Goal: Task Accomplishment & Management: Complete application form

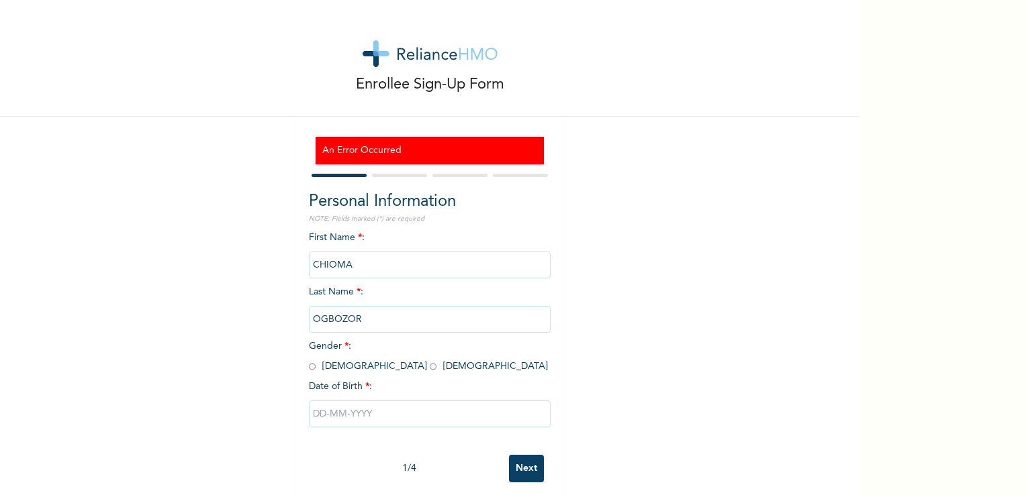
drag, startPoint x: 0, startPoint y: 0, endPoint x: 344, endPoint y: 367, distance: 502.9
click at [430, 367] on input "radio" at bounding box center [433, 366] width 7 height 13
radio input "true"
click at [371, 409] on input "text" at bounding box center [430, 414] width 242 height 27
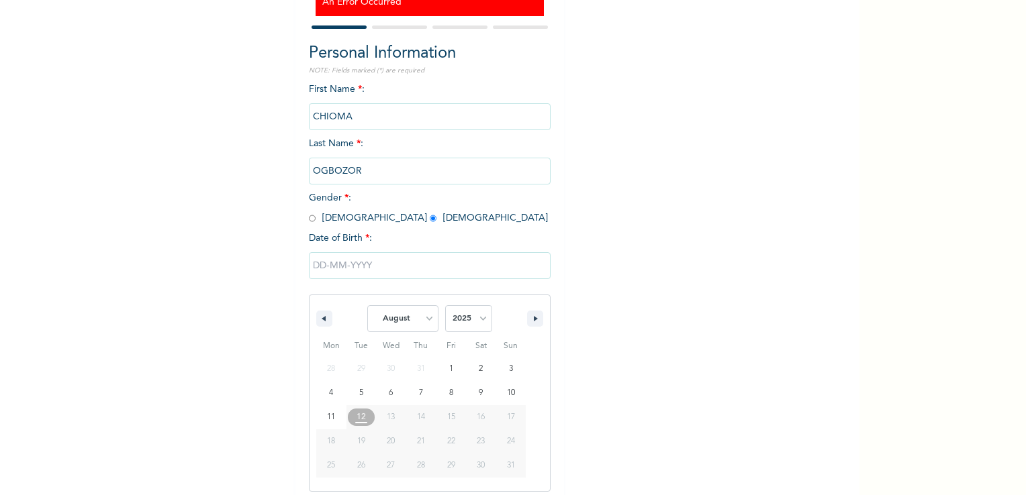
scroll to position [155, 0]
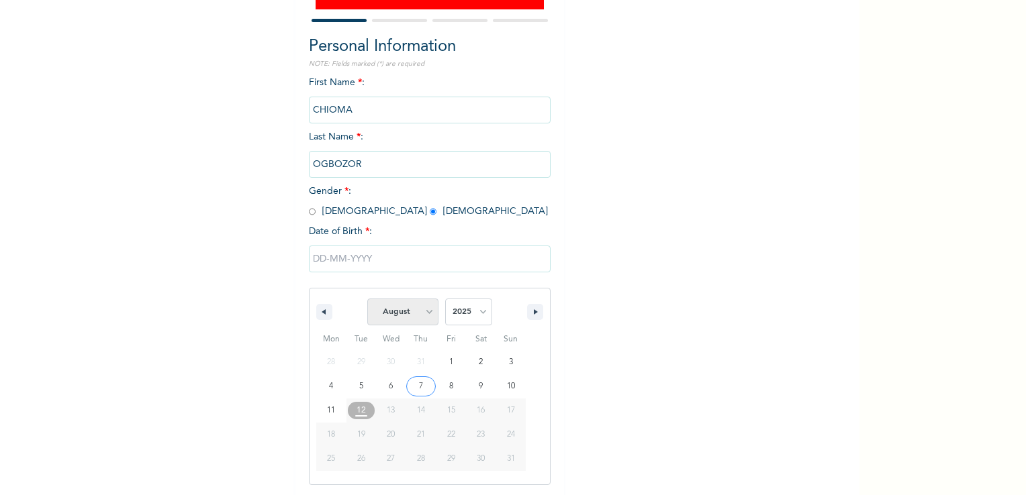
click at [420, 312] on select "January February March April May June July August September October November De…" at bounding box center [402, 312] width 71 height 27
select select "3"
click at [367, 299] on select "January February March April May June July August September October November De…" at bounding box center [402, 312] width 71 height 27
click at [479, 311] on select "2025 2024 2023 2022 2021 2020 2019 2018 2017 2016 2015 2014 2013 2012 2011 2010…" at bounding box center [468, 312] width 47 height 27
select select "1981"
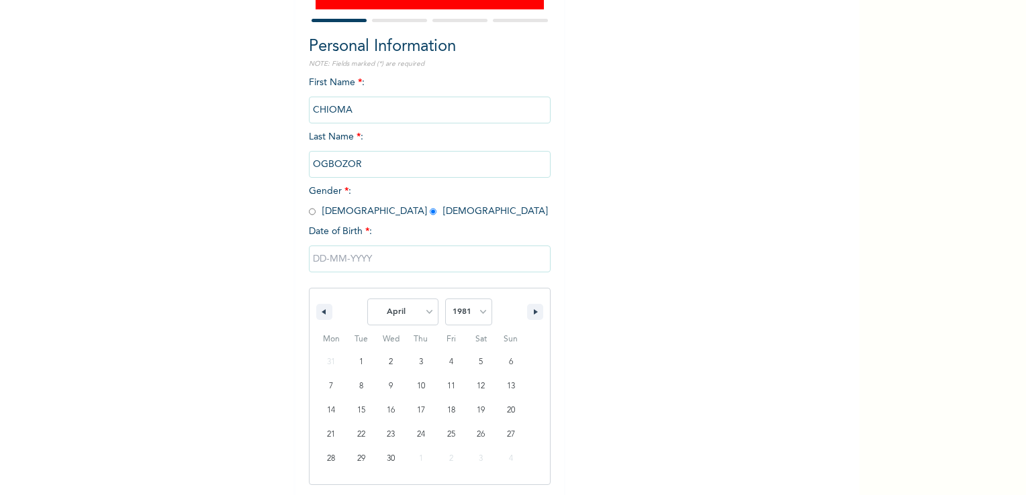
click at [445, 299] on select "2025 2024 2023 2022 2021 2020 2019 2018 2017 2016 2015 2014 2013 2012 2011 2010…" at bounding box center [468, 312] width 47 height 27
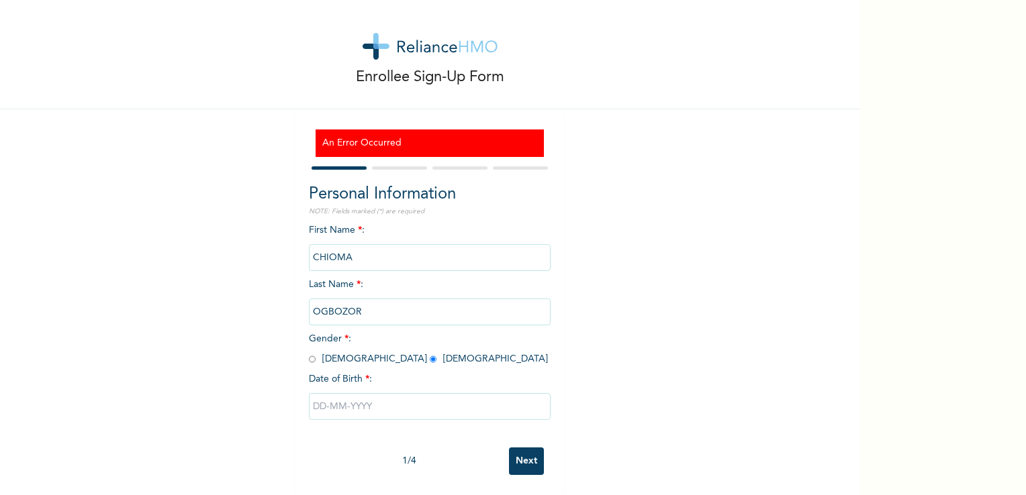
scroll to position [17, 0]
click at [368, 401] on input "text" at bounding box center [430, 406] width 242 height 27
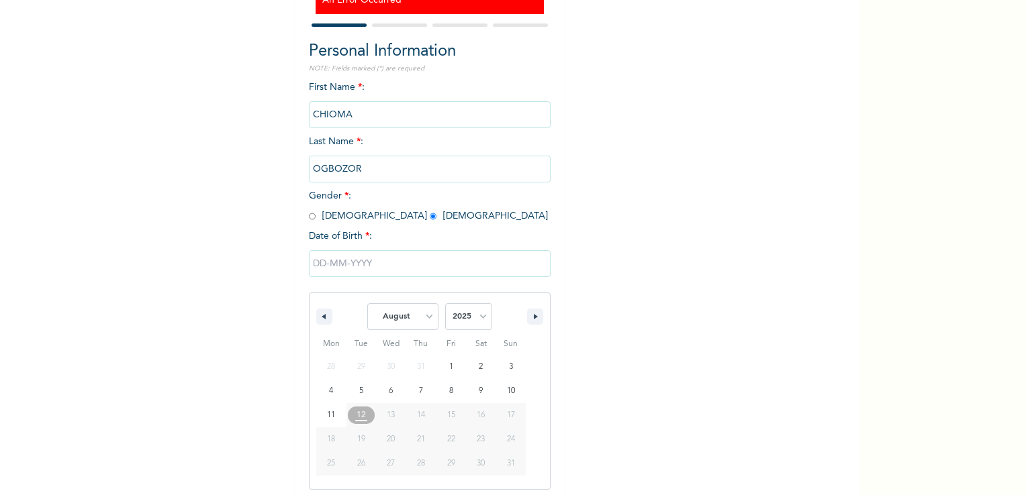
scroll to position [155, 0]
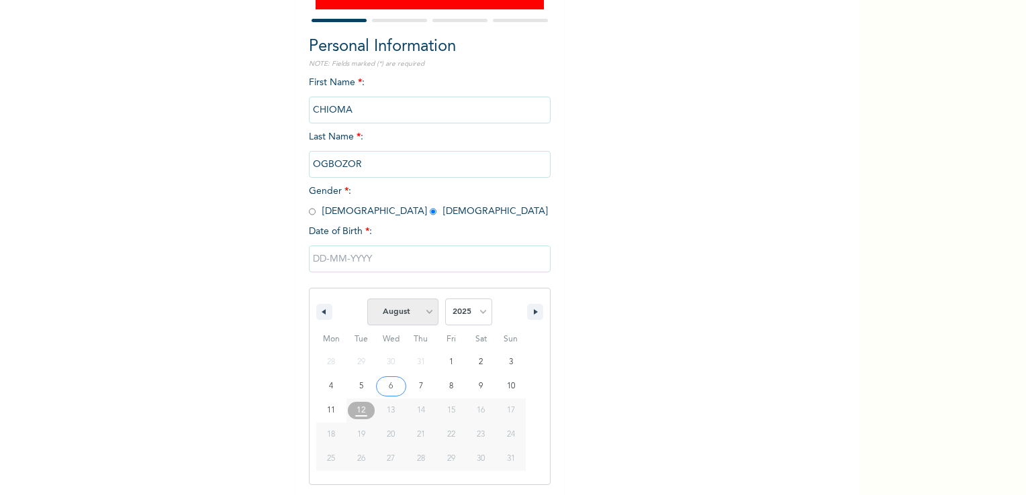
click at [422, 315] on select "January February March April May June July August September October November De…" at bounding box center [402, 312] width 71 height 27
select select "3"
click at [367, 299] on select "January February March April May June July August September October November De…" at bounding box center [402, 312] width 71 height 27
click at [481, 316] on select "2025 2024 2023 2022 2021 2020 2019 2018 2017 2016 2015 2014 2013 2012 2011 2010…" at bounding box center [468, 312] width 47 height 27
select select "1981"
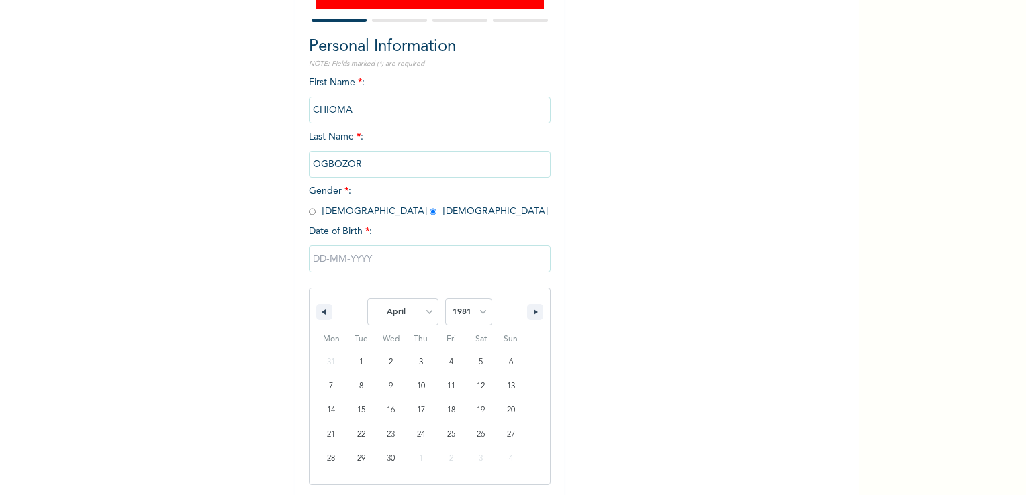
click at [445, 299] on select "2025 2024 2023 2022 2021 2020 2019 2018 2017 2016 2015 2014 2013 2012 2011 2010…" at bounding box center [468, 312] width 47 height 27
type input "04/05/1981"
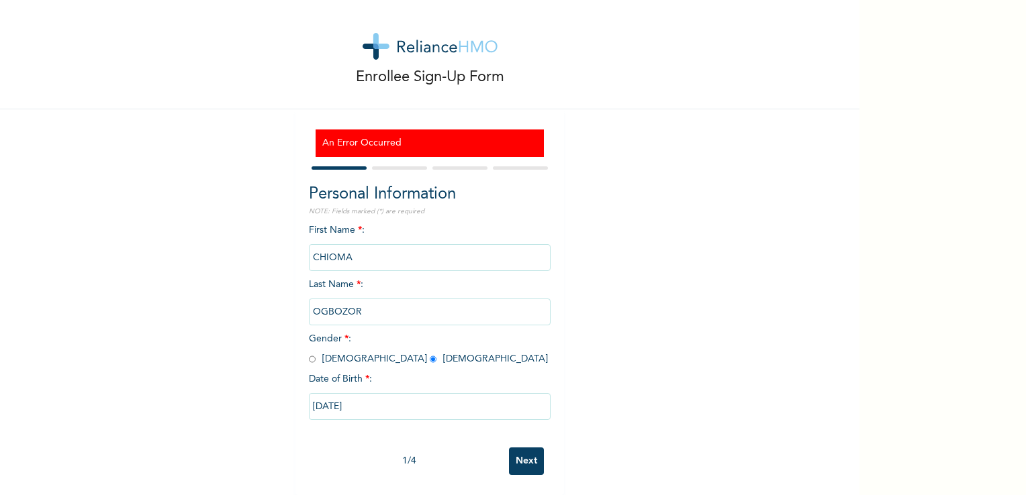
click at [520, 458] on input "Next" at bounding box center [526, 462] width 35 height 28
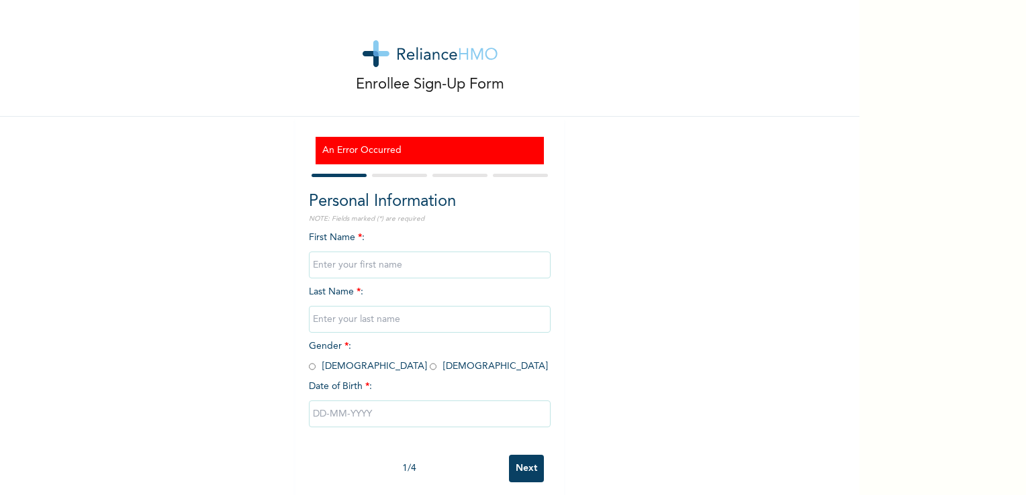
click at [411, 262] on input "text" at bounding box center [430, 265] width 242 height 27
type input "CHIOMA"
type input "OGBOZOR"
click at [430, 367] on input "radio" at bounding box center [433, 366] width 7 height 13
radio input "true"
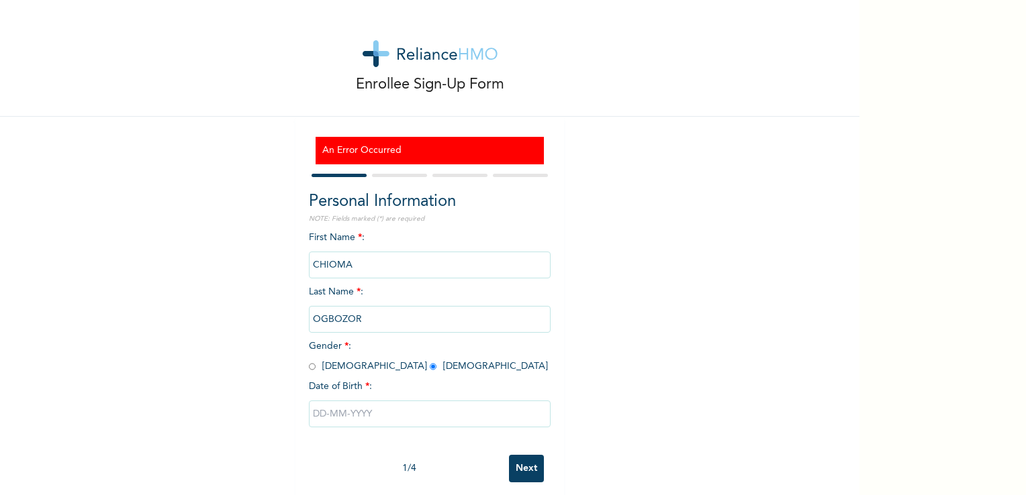
click at [363, 416] on input "text" at bounding box center [430, 414] width 242 height 27
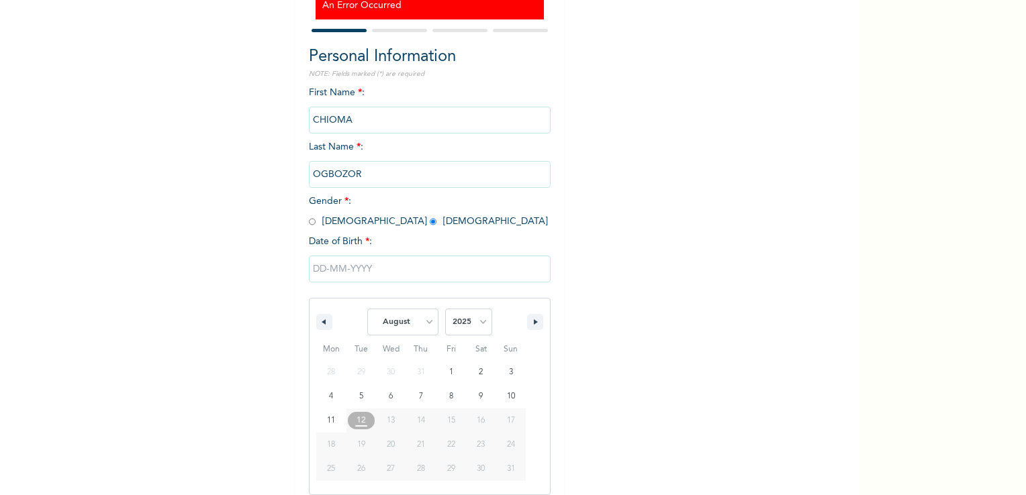
scroll to position [155, 0]
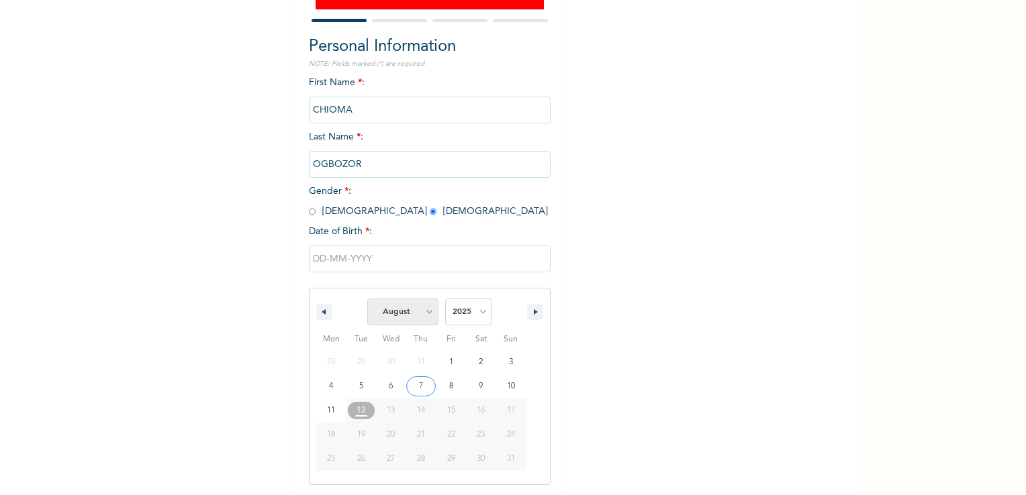
click at [420, 311] on select "January February March April May June July August September October November De…" at bounding box center [402, 312] width 71 height 27
select select "3"
click at [367, 299] on select "January February March April May June July August September October November De…" at bounding box center [402, 312] width 71 height 27
click at [475, 313] on select "2025 2024 2023 2022 2021 2020 2019 2018 2017 2016 2015 2014 2013 2012 2011 2010…" at bounding box center [468, 312] width 47 height 27
select select "1981"
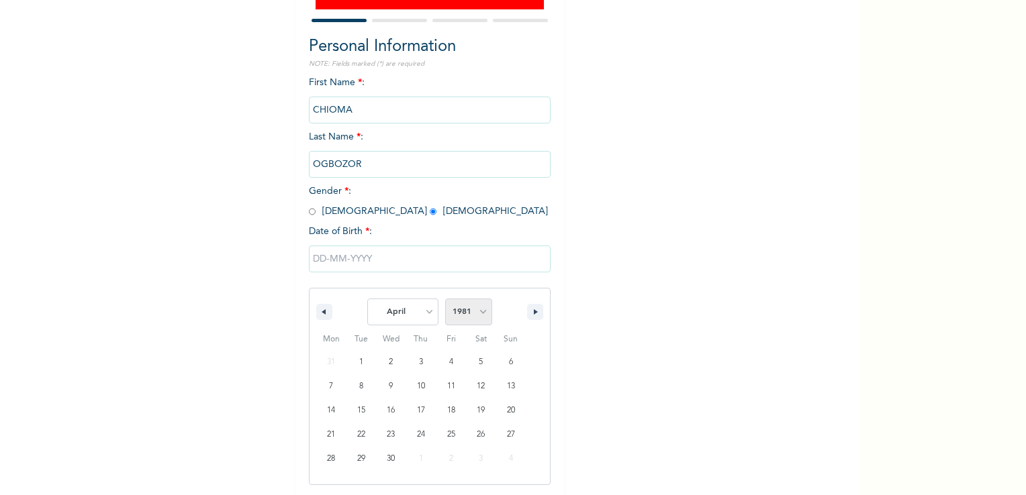
click at [445, 299] on select "2025 2024 2023 2022 2021 2020 2019 2018 2017 2016 2015 2014 2013 2012 2011 2010…" at bounding box center [468, 312] width 47 height 27
type input "[DATE]"
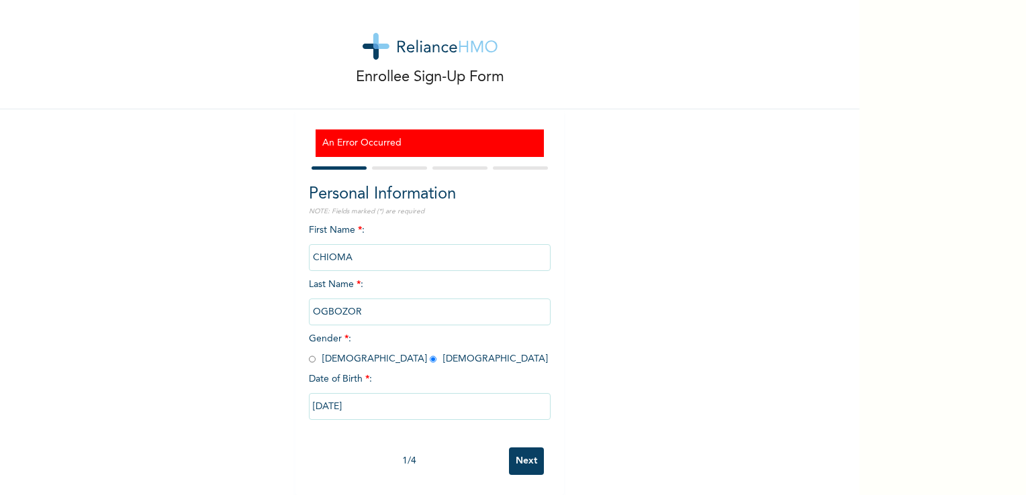
click at [526, 451] on input "Next" at bounding box center [526, 462] width 35 height 28
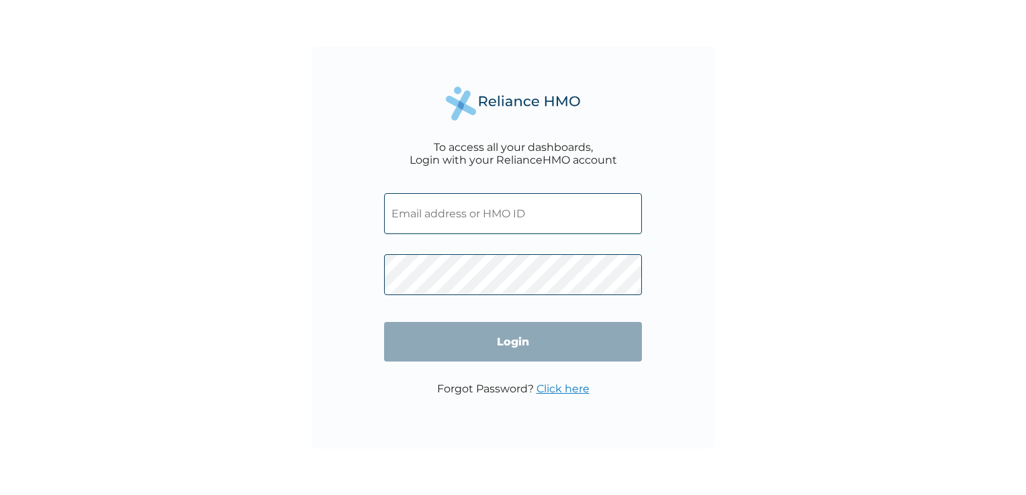
click at [557, 213] on input "text" at bounding box center [513, 213] width 258 height 41
type input "PEE/10142/A"
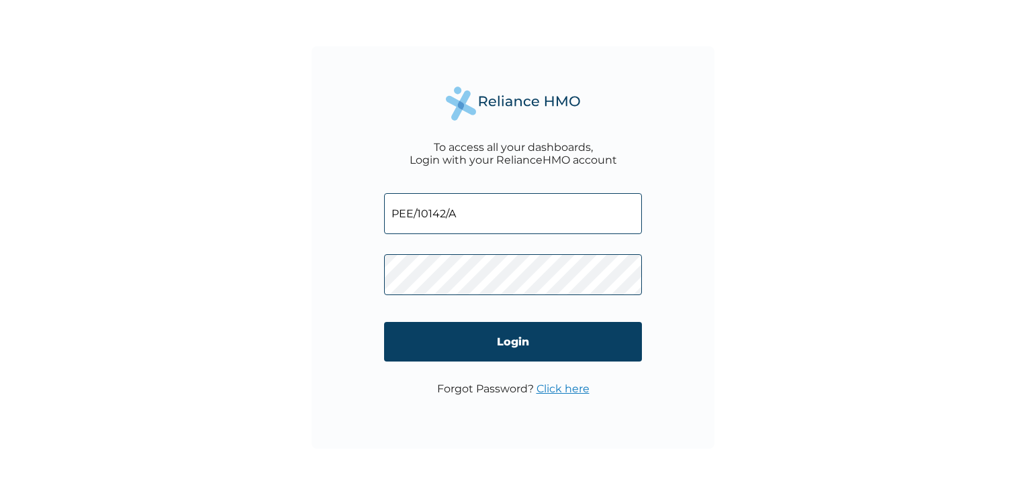
click at [546, 389] on link "Click here" at bounding box center [562, 389] width 53 height 13
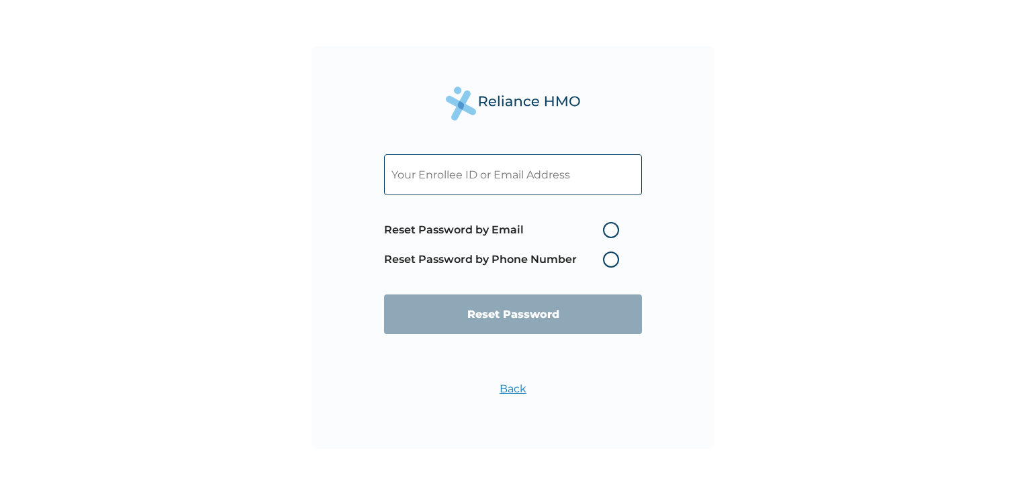
click at [612, 258] on label "Reset Password by Phone Number" at bounding box center [505, 260] width 242 height 16
click at [611, 259] on label "Reset Password by Phone Number" at bounding box center [505, 260] width 242 height 16
click at [567, 175] on input "text" at bounding box center [513, 174] width 258 height 41
click at [686, 234] on div "Reset Password by Email Reset Password by Phone Number Reset Password Back" at bounding box center [512, 247] width 403 height 403
click at [615, 260] on label "Reset Password by Phone Number" at bounding box center [505, 260] width 242 height 16
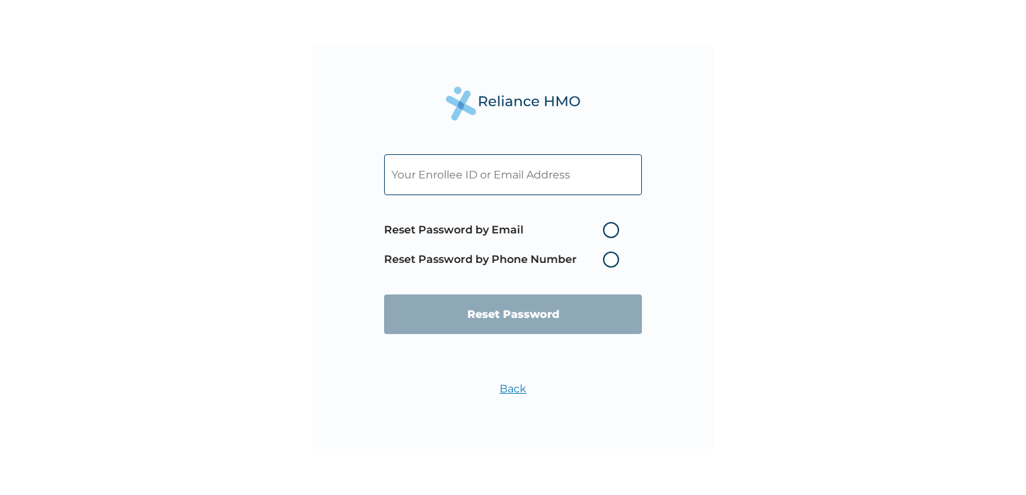
click at [486, 259] on label "Reset Password by Phone Number" at bounding box center [505, 260] width 242 height 16
click at [490, 230] on label "Reset Password by Email" at bounding box center [505, 230] width 242 height 16
click at [584, 230] on input "Reset Password by Email" at bounding box center [594, 229] width 21 height 21
radio input "true"
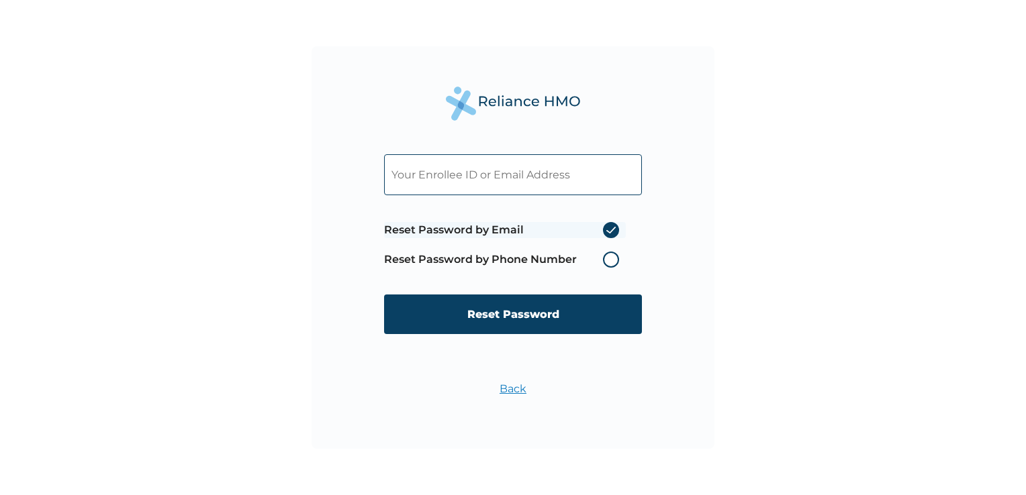
click at [611, 264] on label "Reset Password by Phone Number" at bounding box center [505, 260] width 242 height 16
click at [517, 172] on input "text" at bounding box center [513, 174] width 258 height 41
type input "c.ogbozor@panaholdings.com"
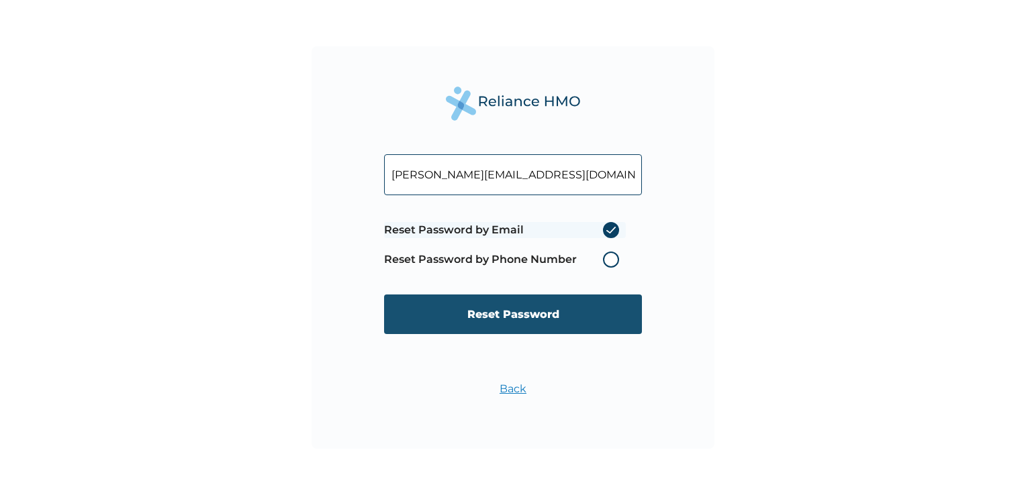
click at [523, 308] on input "Reset Password" at bounding box center [513, 315] width 258 height 40
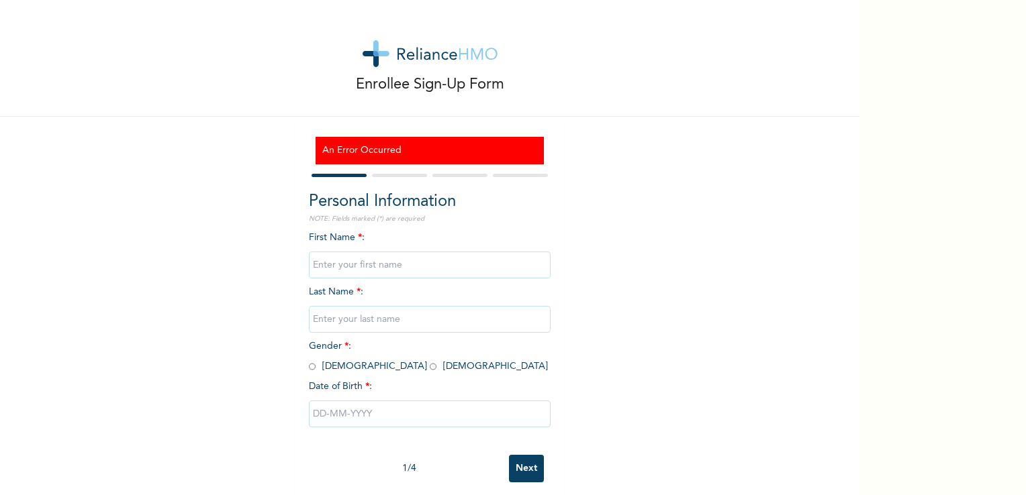
click at [360, 266] on input "text" at bounding box center [430, 265] width 242 height 27
type input "CHIOMA"
type input "OGBOZOR"
click at [430, 371] on input "radio" at bounding box center [433, 366] width 7 height 13
radio input "true"
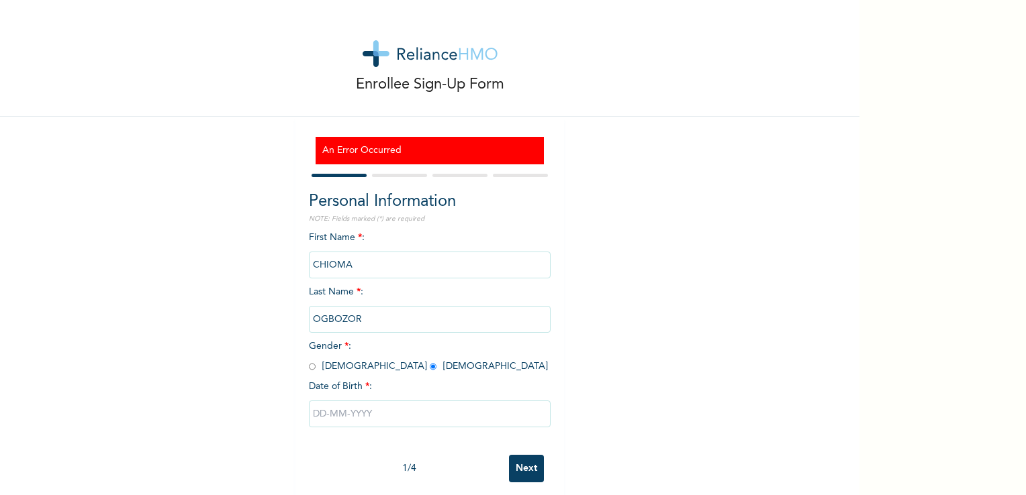
click at [343, 420] on input "text" at bounding box center [430, 414] width 242 height 27
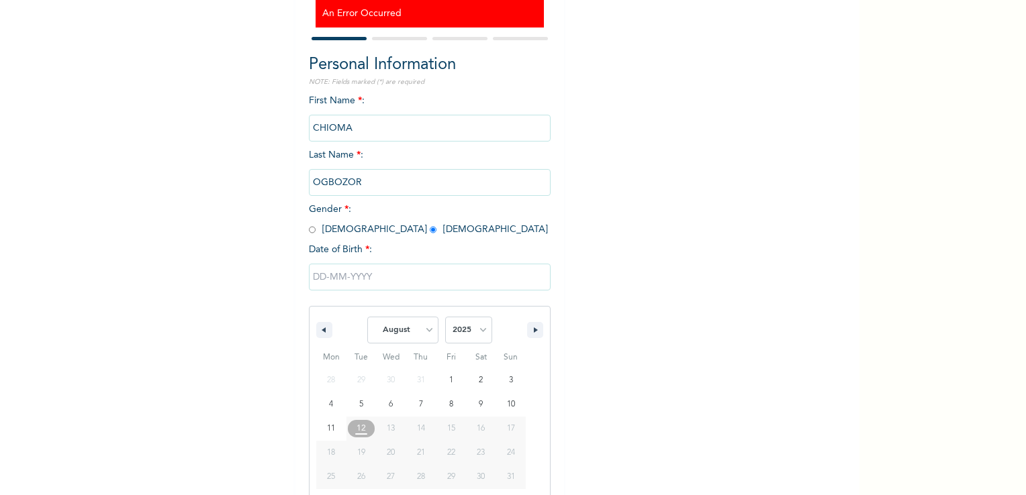
scroll to position [155, 0]
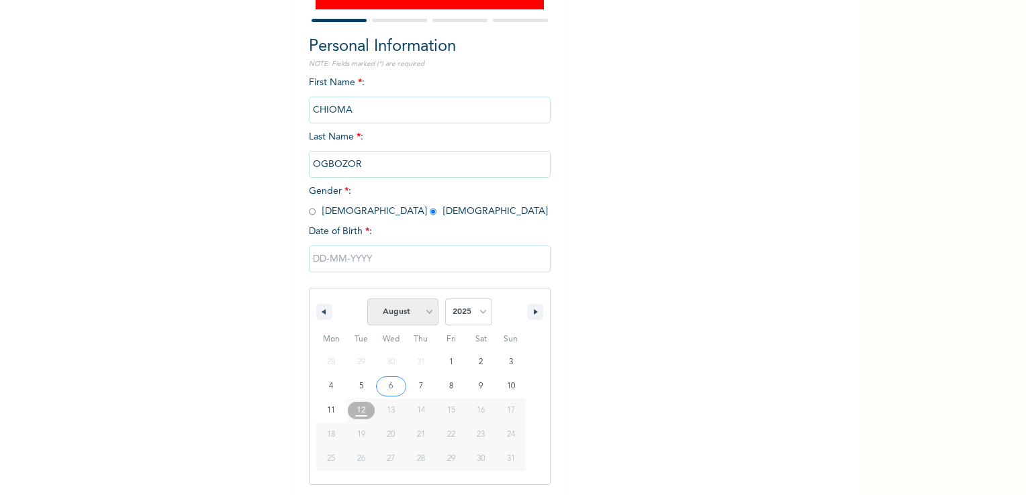
click at [423, 316] on select "January February March April May June July August September October November De…" at bounding box center [402, 312] width 71 height 27
select select "3"
click at [367, 299] on select "January February March April May June July August September October November De…" at bounding box center [402, 312] width 71 height 27
click at [480, 315] on select "2025 2024 2023 2022 2021 2020 2019 2018 2017 2016 2015 2014 2013 2012 2011 2010…" at bounding box center [468, 312] width 47 height 27
select select "1981"
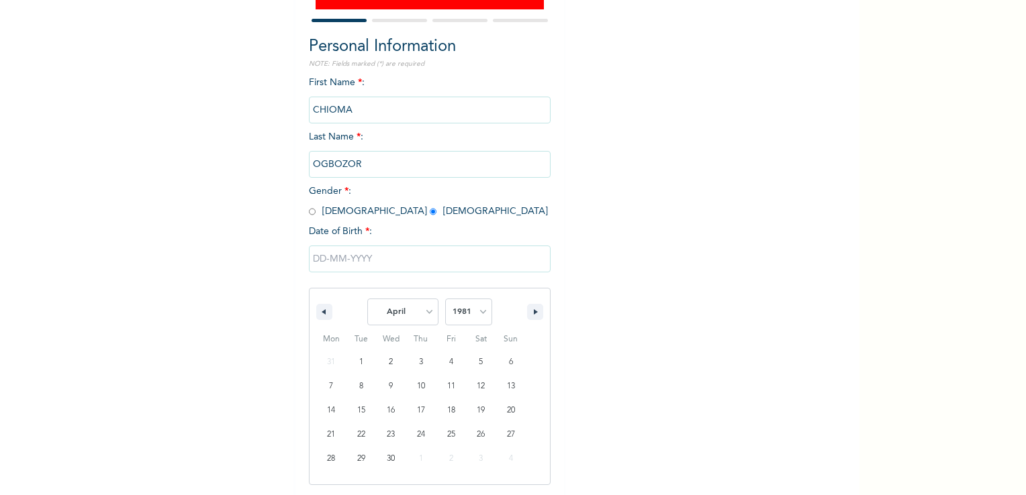
click at [445, 299] on select "2025 2024 2023 2022 2021 2020 2019 2018 2017 2016 2015 2014 2013 2012 2011 2010…" at bounding box center [468, 312] width 47 height 27
type input "[DATE]"
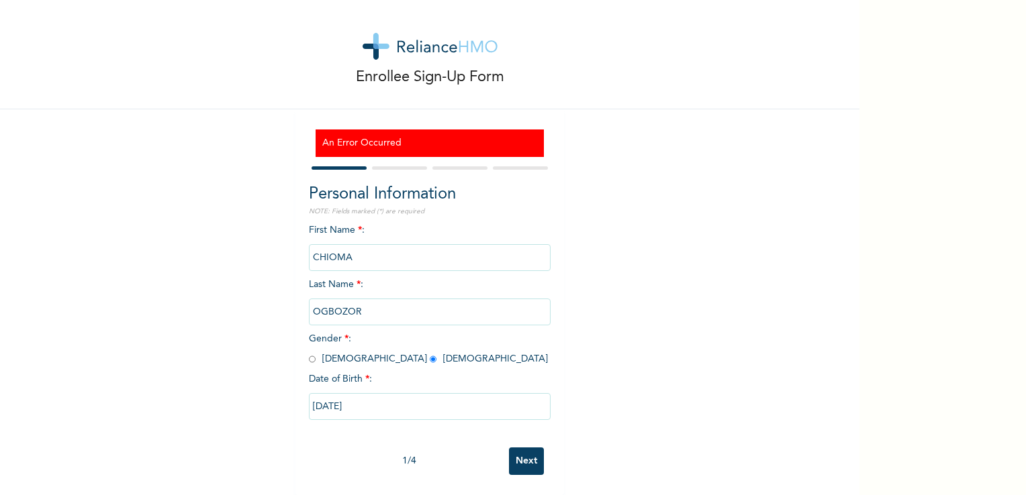
click at [517, 457] on input "Next" at bounding box center [526, 462] width 35 height 28
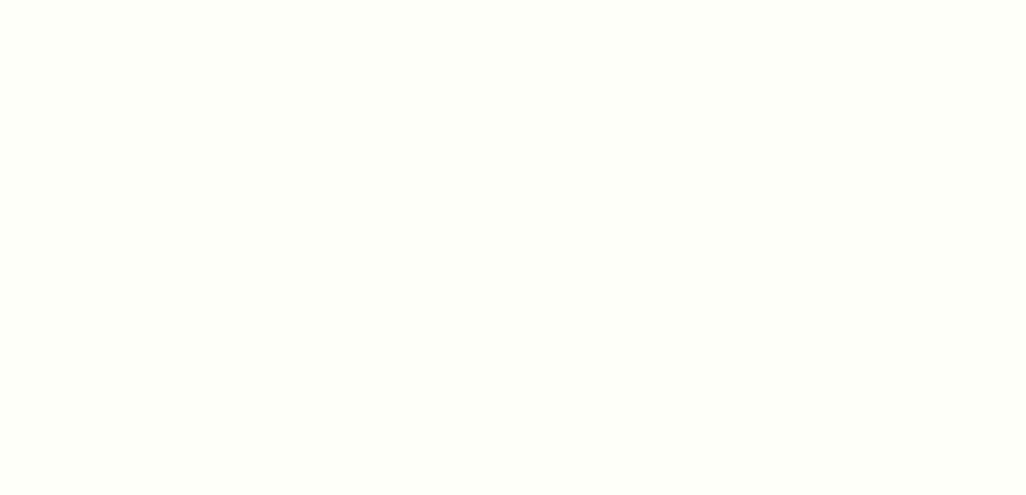
click at [405, 164] on div at bounding box center [513, 247] width 1026 height 495
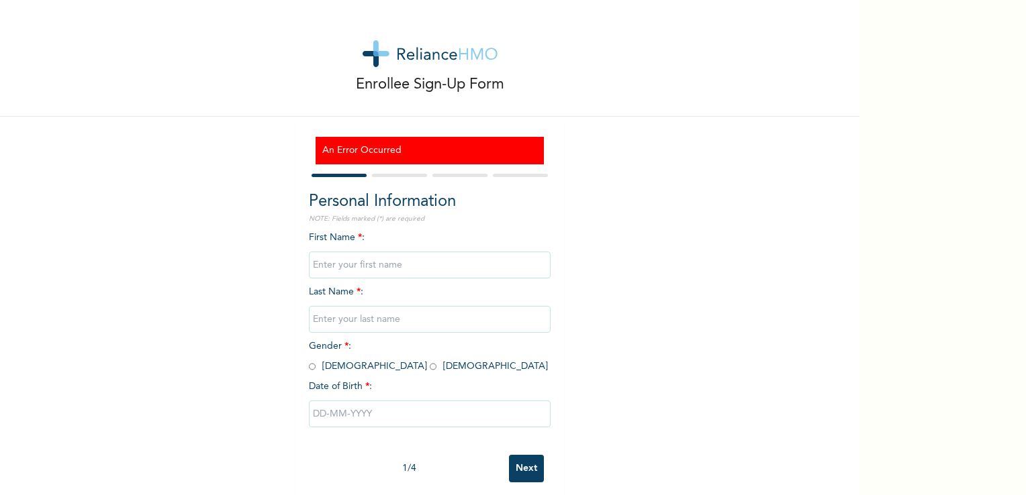
click at [384, 264] on input "text" at bounding box center [430, 265] width 242 height 27
type input "CHIOMA"
type input "OGBOZOR"
click at [430, 369] on input "radio" at bounding box center [433, 366] width 7 height 13
radio input "true"
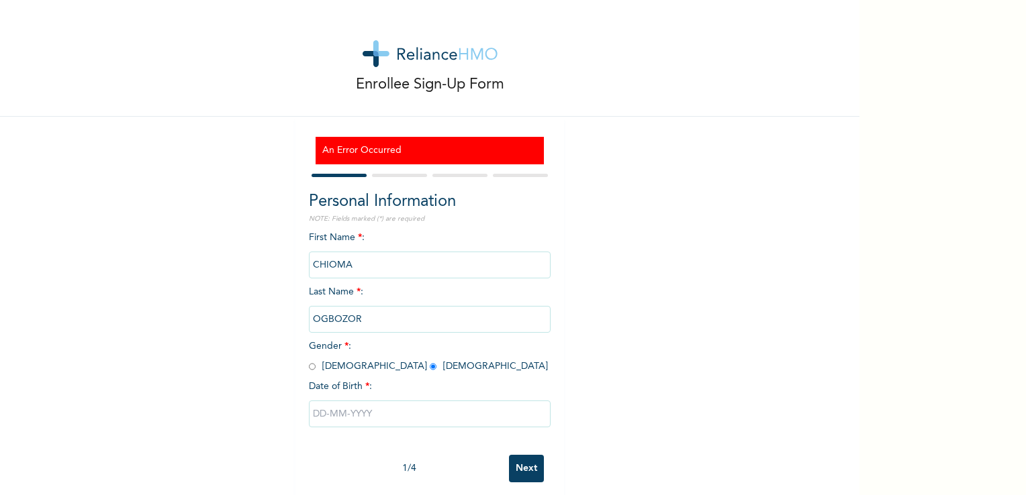
click at [375, 423] on input "text" at bounding box center [430, 414] width 242 height 27
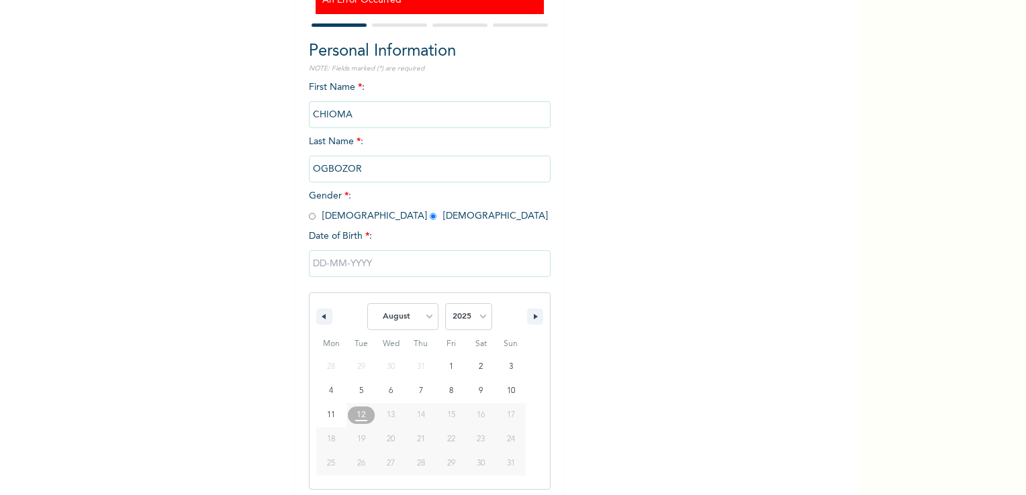
scroll to position [155, 0]
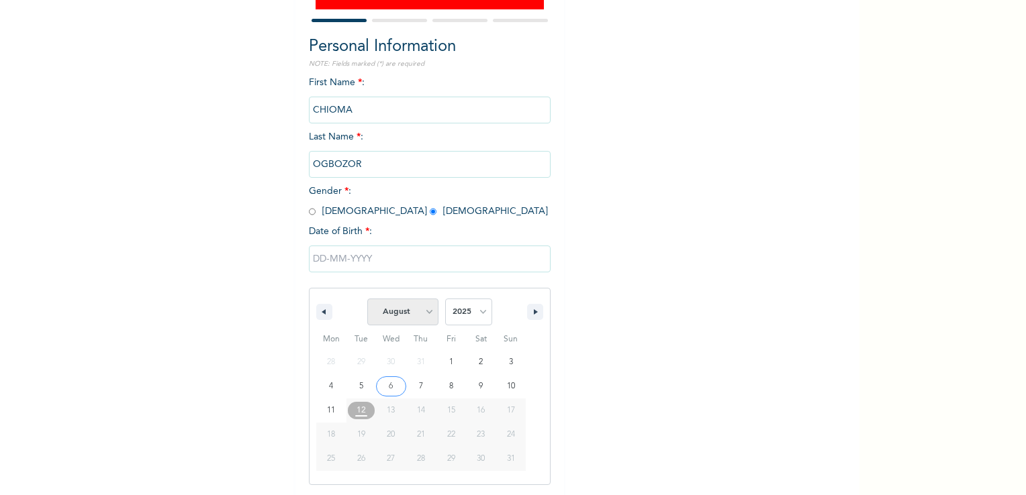
click at [422, 317] on select "January February March April May June July August September October November De…" at bounding box center [402, 312] width 71 height 27
select select "3"
click at [367, 299] on select "January February March April May June July August September October November De…" at bounding box center [402, 312] width 71 height 27
click at [481, 315] on select "2025 2024 2023 2022 2021 2020 2019 2018 2017 2016 2015 2014 2013 2012 2011 2010…" at bounding box center [468, 312] width 47 height 27
select select "1981"
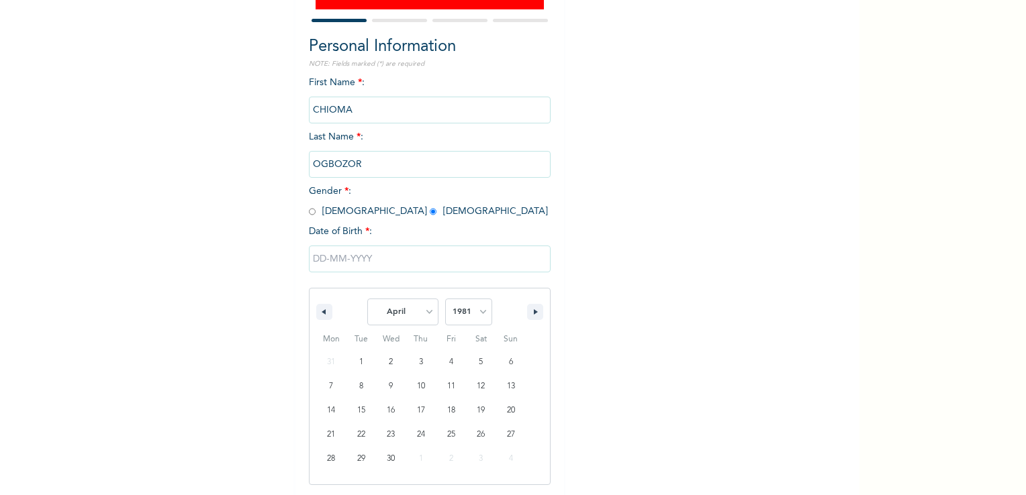
click at [445, 299] on select "2025 2024 2023 2022 2021 2020 2019 2018 2017 2016 2015 2014 2013 2012 2011 2010…" at bounding box center [468, 312] width 47 height 27
type input "[DATE]"
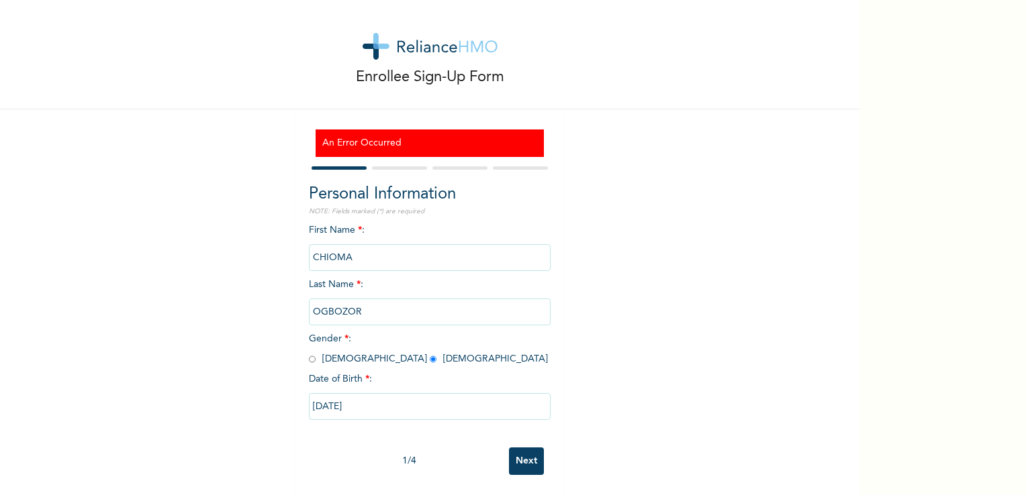
click at [524, 448] on input "Next" at bounding box center [526, 462] width 35 height 28
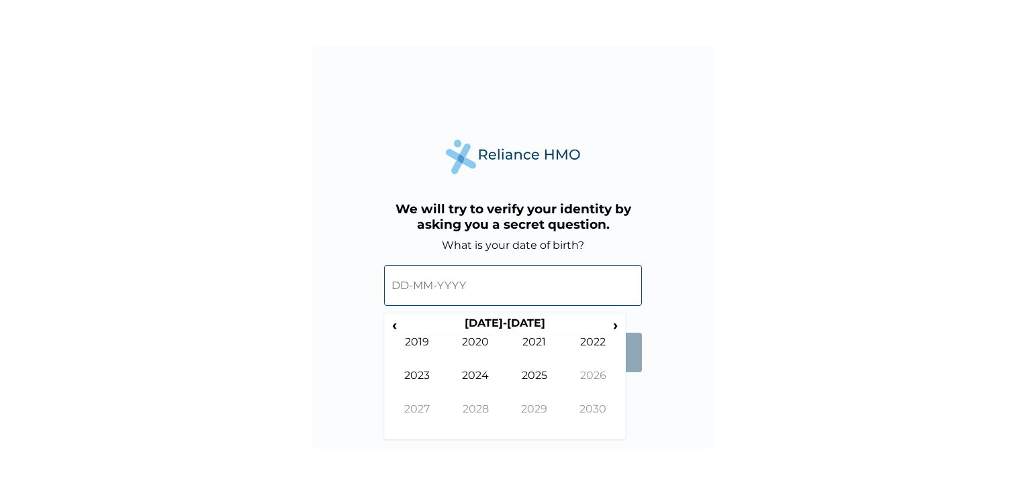
click at [478, 295] on input "text" at bounding box center [513, 285] width 258 height 41
click at [391, 326] on span "‹" at bounding box center [394, 325] width 14 height 17
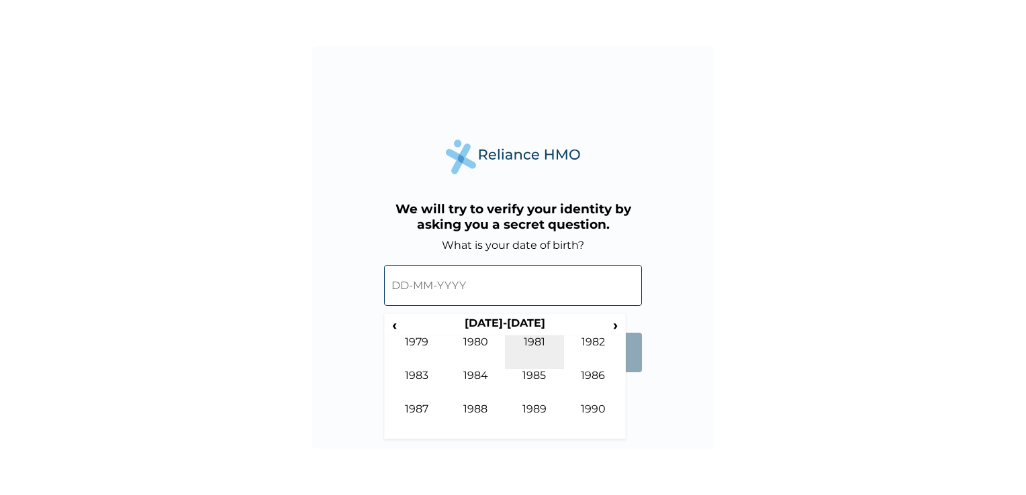
click at [531, 341] on td "1981" at bounding box center [534, 353] width 59 height 34
click at [605, 342] on td "Apr" at bounding box center [593, 353] width 59 height 34
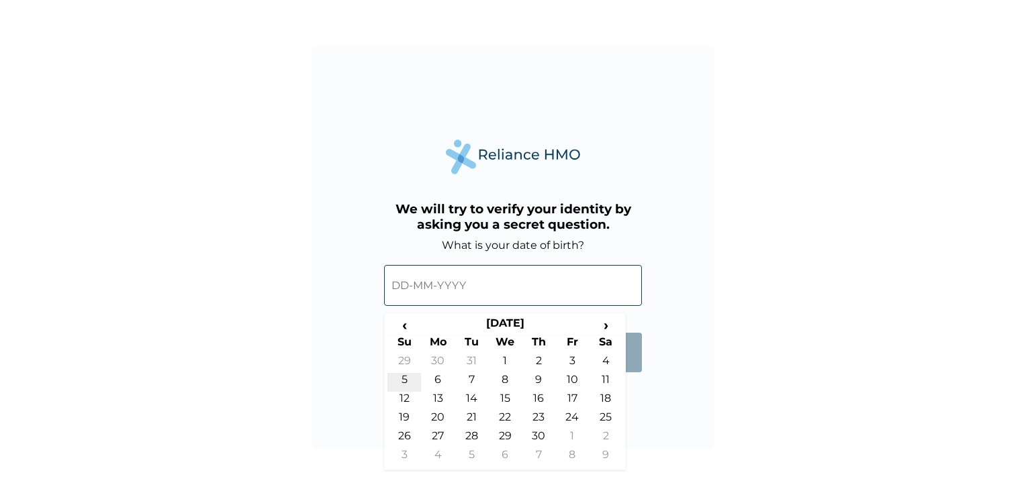
click at [403, 383] on td "5" at bounding box center [404, 382] width 34 height 19
type input "05-04-1981"
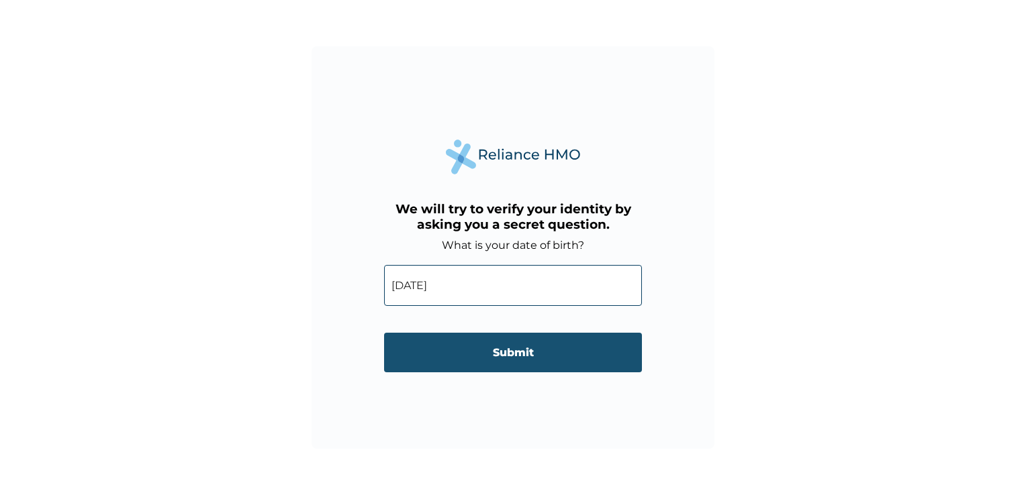
click at [580, 362] on input "Submit" at bounding box center [513, 353] width 258 height 40
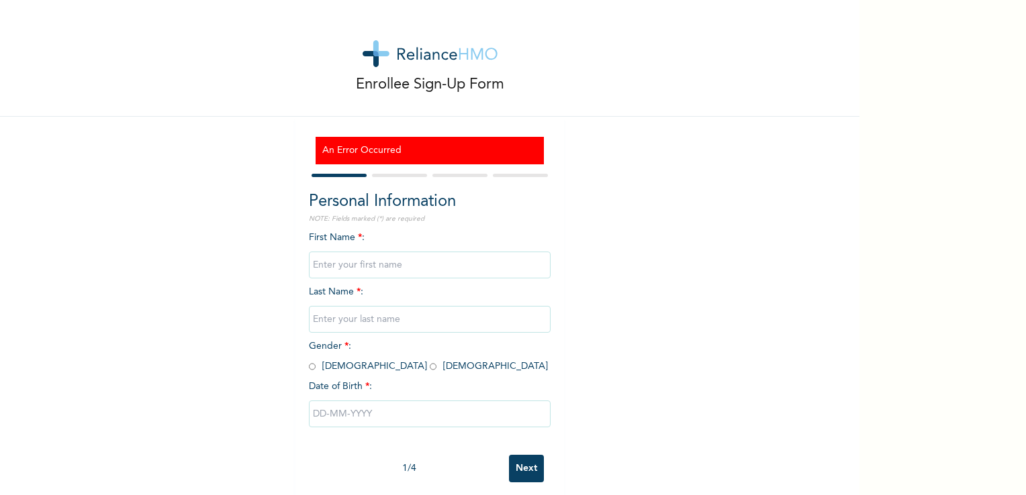
click at [368, 262] on input "text" at bounding box center [430, 265] width 242 height 27
type input "CHIOMA"
type input "OGBOZOR"
click at [430, 370] on input "radio" at bounding box center [433, 366] width 7 height 13
radio input "true"
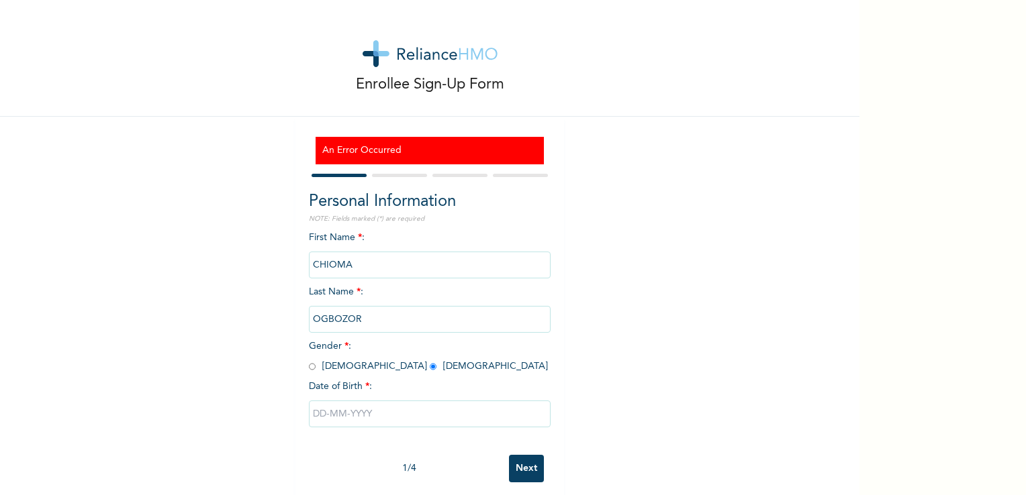
click at [367, 415] on input "text" at bounding box center [430, 414] width 242 height 27
select select "7"
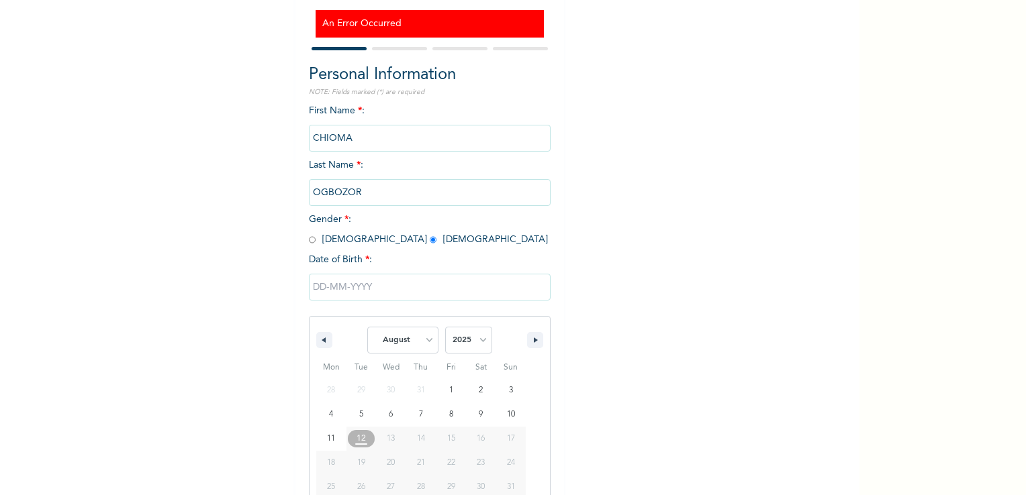
scroll to position [155, 0]
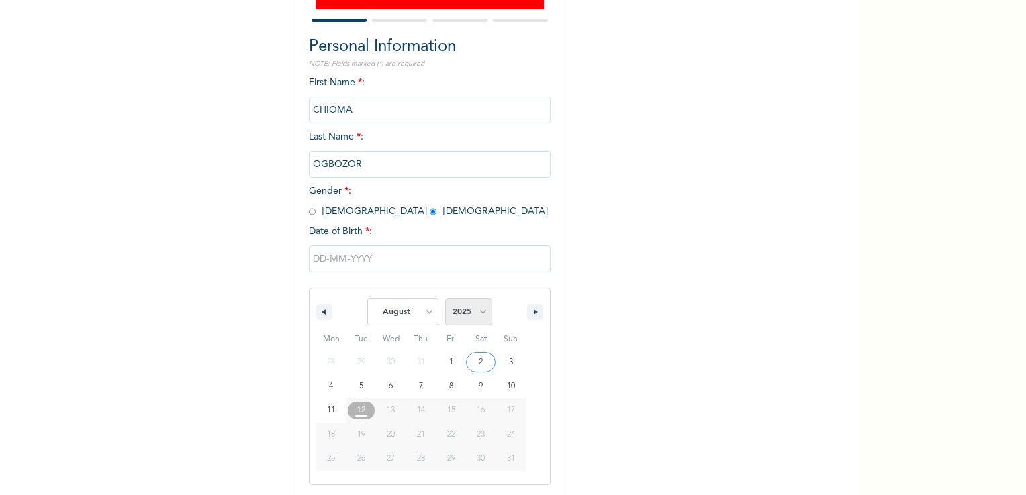
click at [478, 314] on select "2025 2024 2023 2022 2021 2020 2019 2018 2017 2016 2015 2014 2013 2012 2011 2010…" at bounding box center [468, 312] width 47 height 27
select select "1981"
click at [445, 299] on select "2025 2024 2023 2022 2021 2020 2019 2018 2017 2016 2015 2014 2013 2012 2011 2010…" at bounding box center [468, 312] width 47 height 27
click at [427, 311] on select "January February March April May June July August September October November De…" at bounding box center [402, 312] width 71 height 27
select select "3"
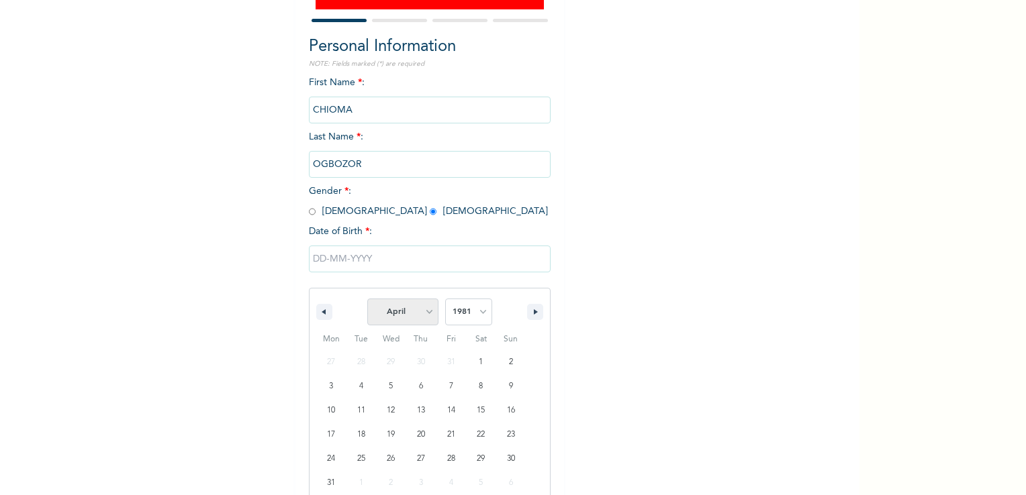
click at [367, 299] on select "January February March April May June July August September October November De…" at bounding box center [402, 312] width 71 height 27
type input "[DATE]"
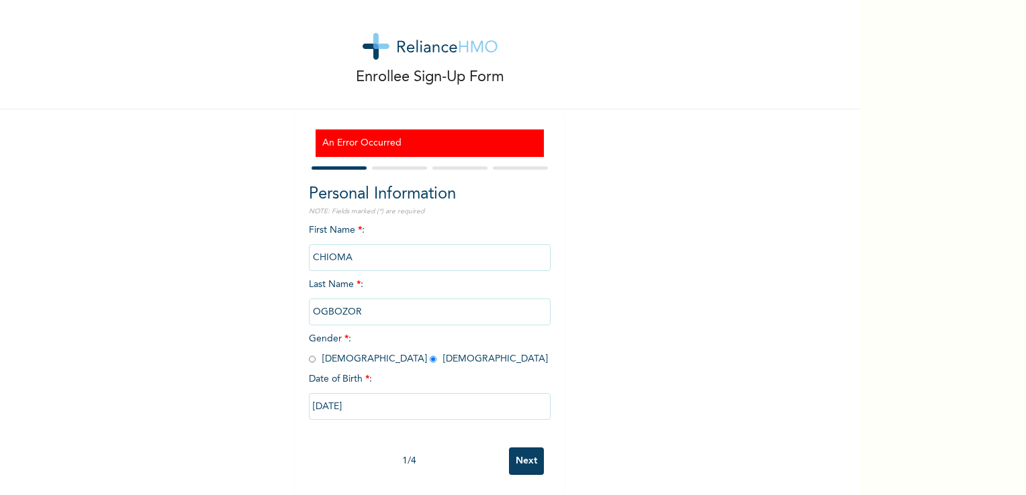
click at [528, 458] on input "Next" at bounding box center [526, 462] width 35 height 28
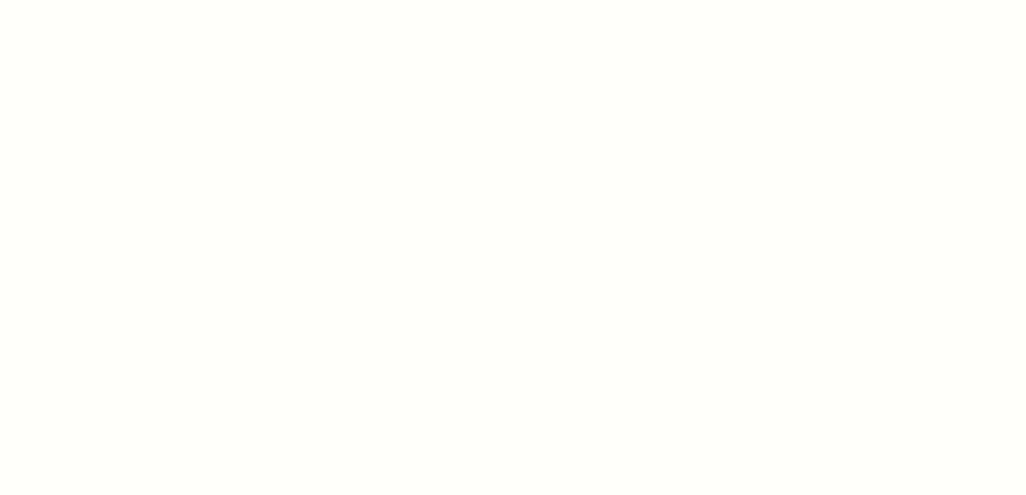
click at [502, 134] on div at bounding box center [513, 247] width 1026 height 495
click at [558, 177] on div at bounding box center [513, 247] width 1026 height 495
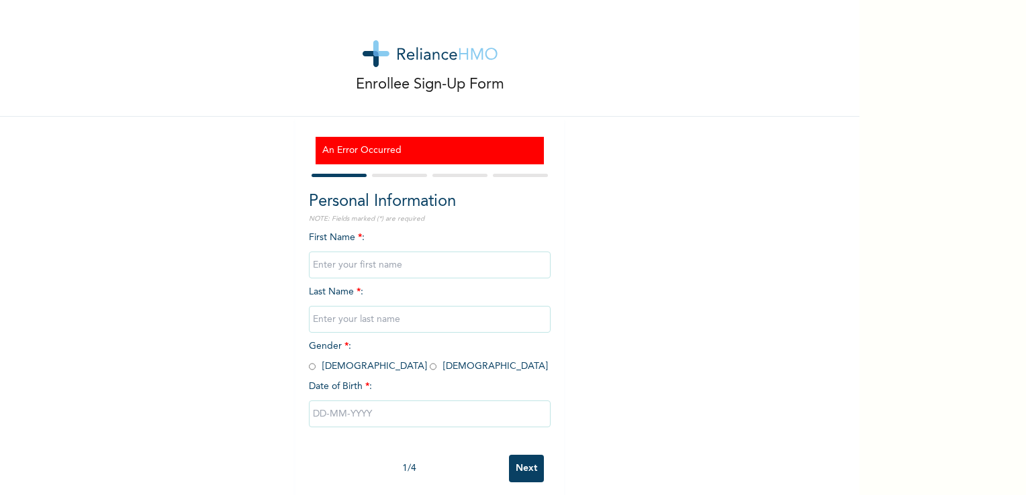
click at [354, 267] on input "text" at bounding box center [430, 265] width 242 height 27
type input "CHIOMA"
type input "OGBOZOR"
click at [430, 368] on input "radio" at bounding box center [433, 366] width 7 height 13
radio input "true"
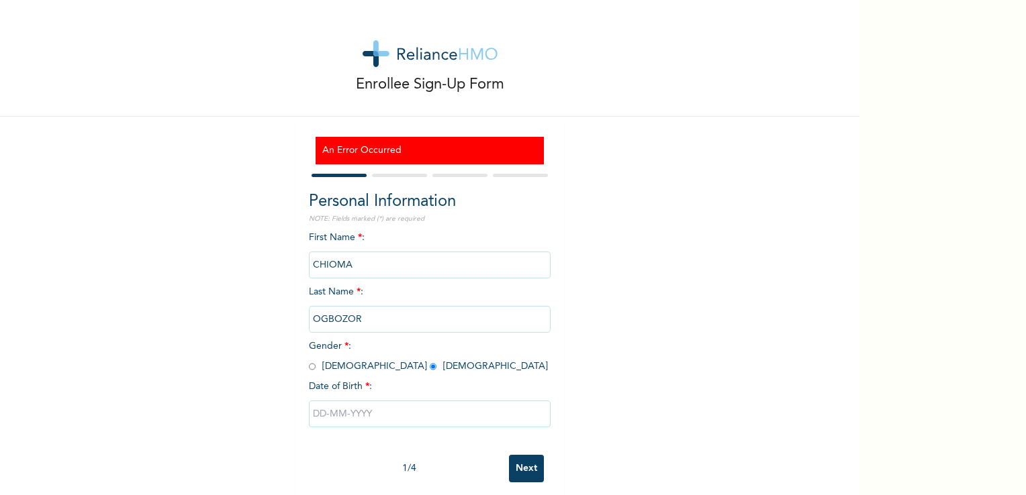
click at [358, 413] on input "text" at bounding box center [430, 414] width 242 height 27
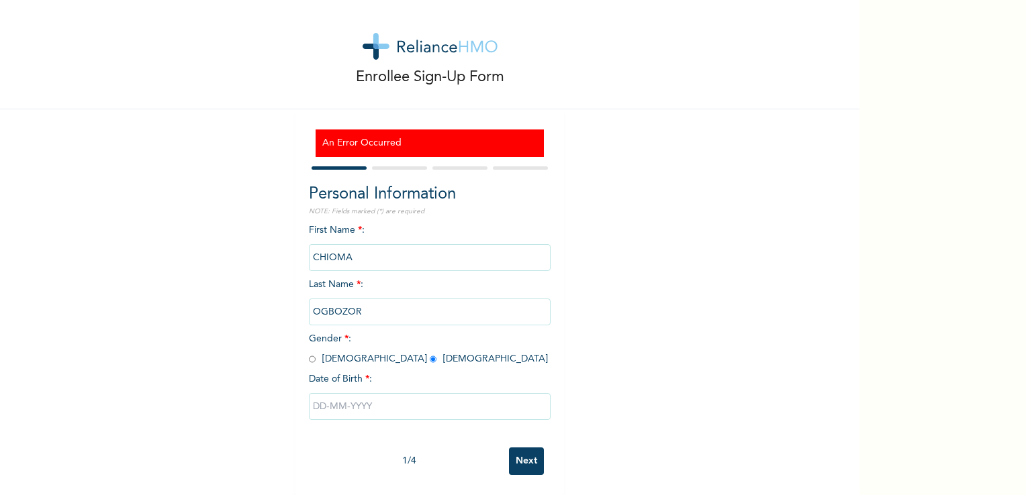
select select "7"
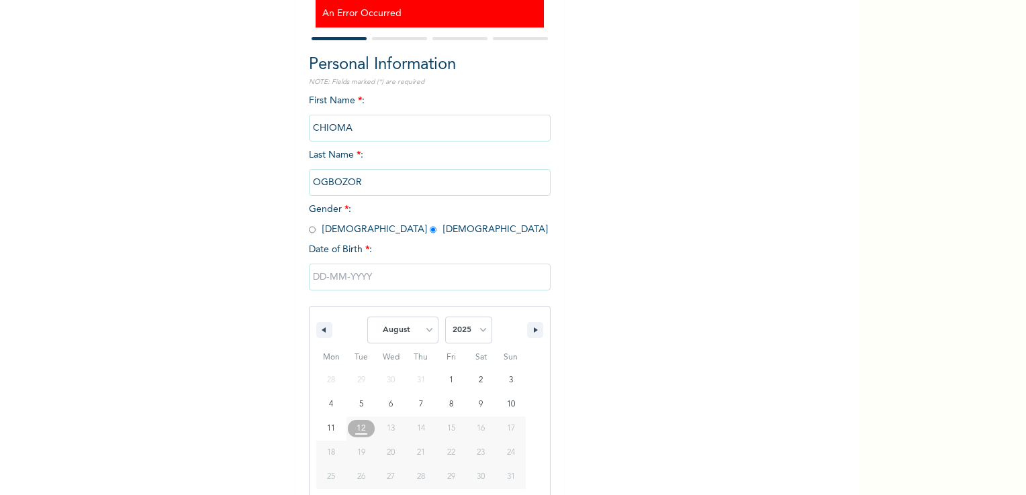
scroll to position [155, 0]
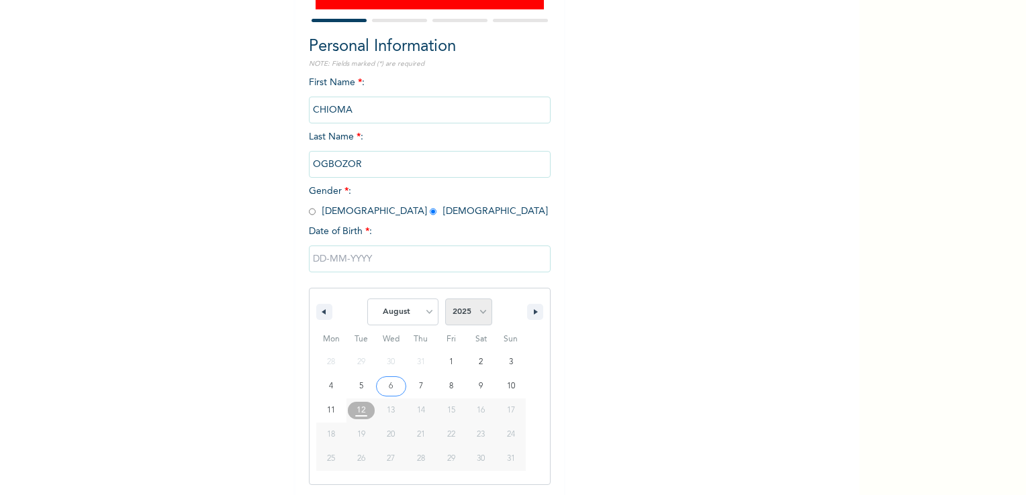
click at [475, 314] on select "2025 2024 2023 2022 2021 2020 2019 2018 2017 2016 2015 2014 2013 2012 2011 2010…" at bounding box center [468, 312] width 47 height 27
select select "1981"
click at [445, 299] on select "2025 2024 2023 2022 2021 2020 2019 2018 2017 2016 2015 2014 2013 2012 2011 2010…" at bounding box center [468, 312] width 47 height 27
click at [424, 313] on select "January February March April May June July August September October November De…" at bounding box center [402, 312] width 71 height 27
select select "3"
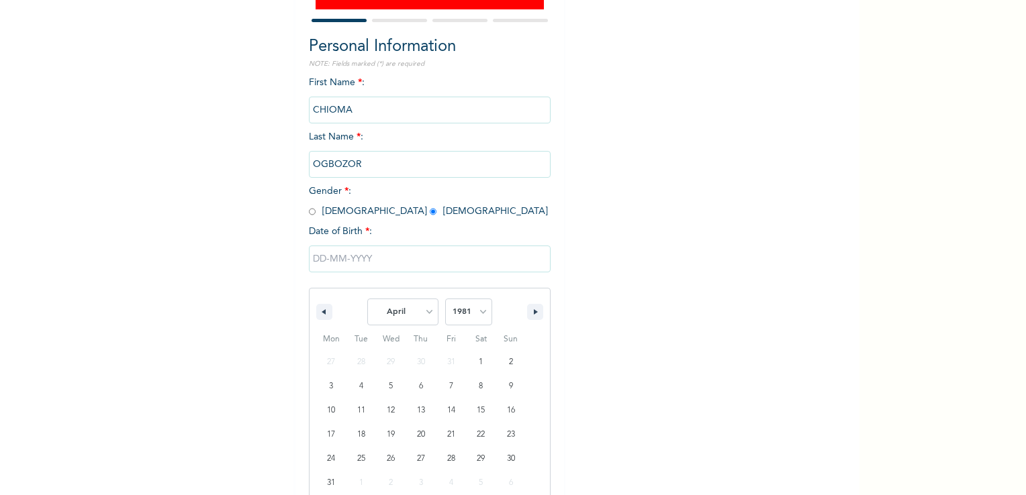
click at [367, 299] on select "January February March April May June July August September October November De…" at bounding box center [402, 312] width 71 height 27
type input "04/05/1981"
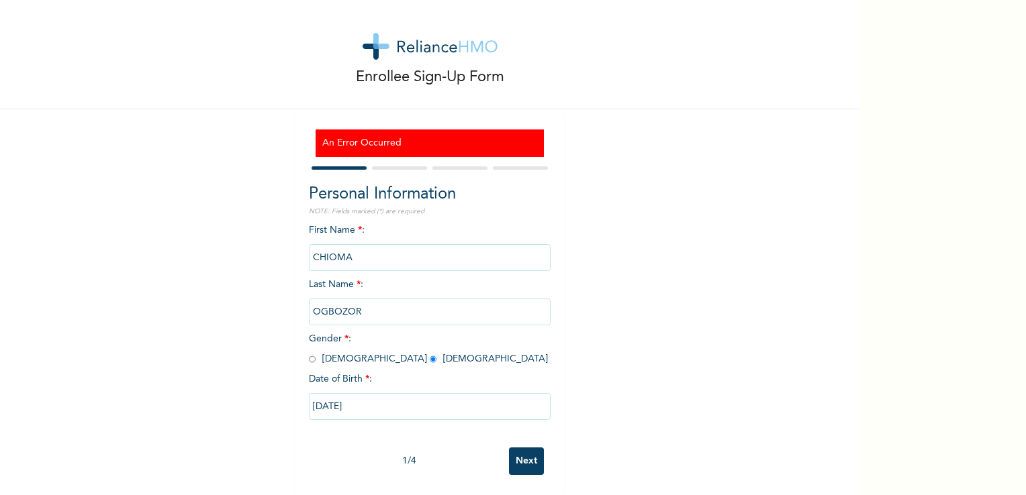
click at [515, 453] on input "Next" at bounding box center [526, 462] width 35 height 28
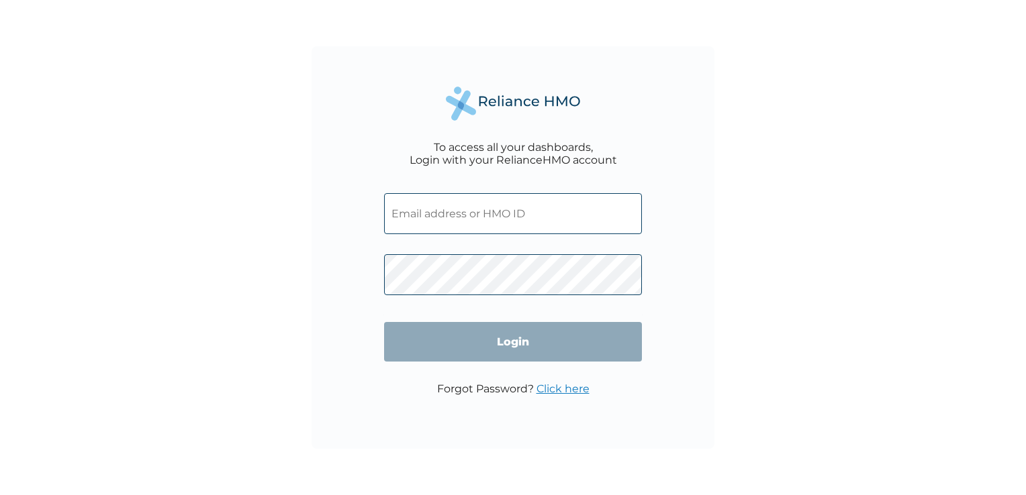
click at [497, 214] on input "text" at bounding box center [513, 213] width 258 height 41
type input "PEE/10142/A"
